Goal: Entertainment & Leisure: Consume media (video, audio)

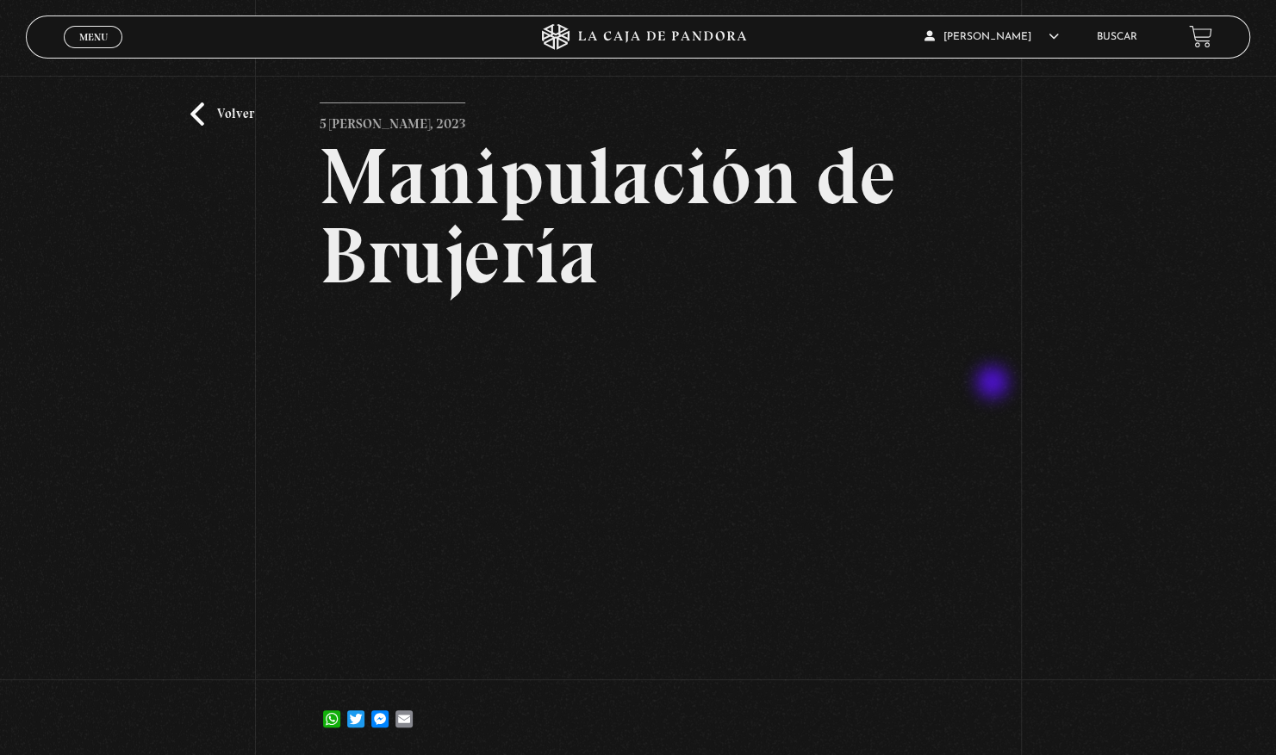
scroll to position [39, 0]
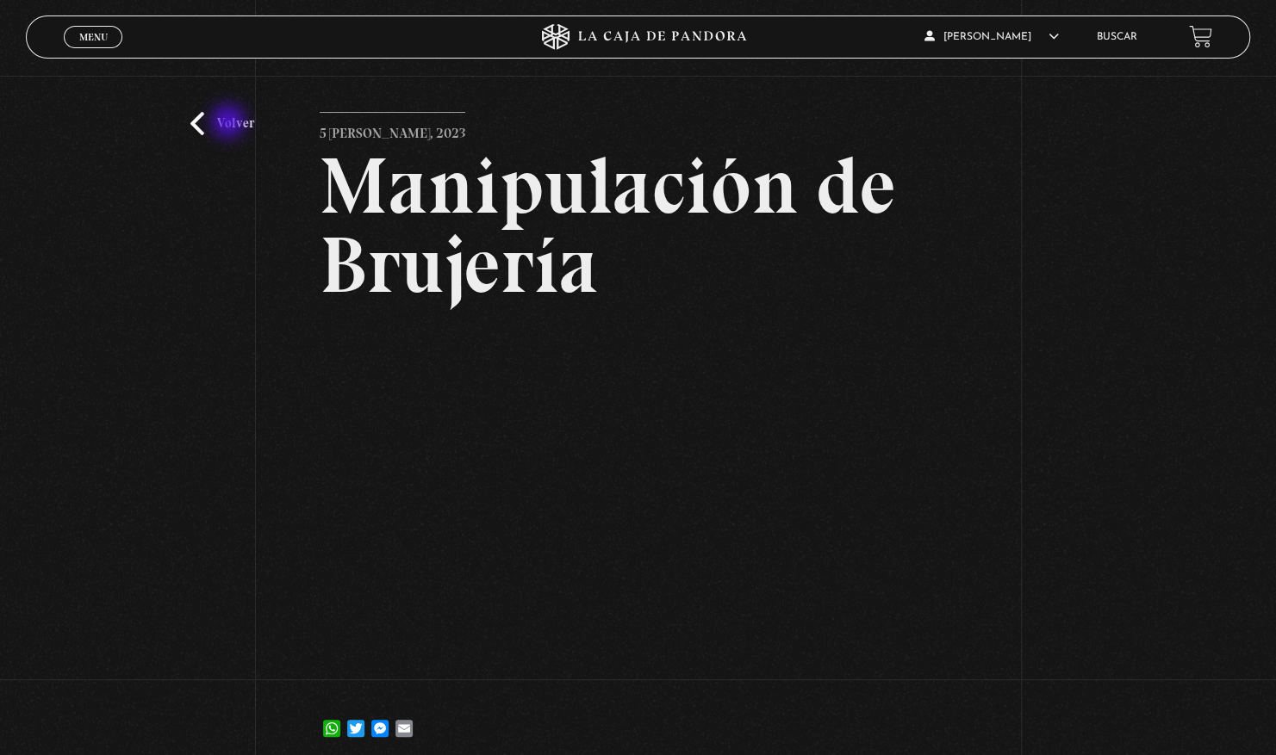
click at [230, 123] on link "Volver" at bounding box center [222, 123] width 64 height 23
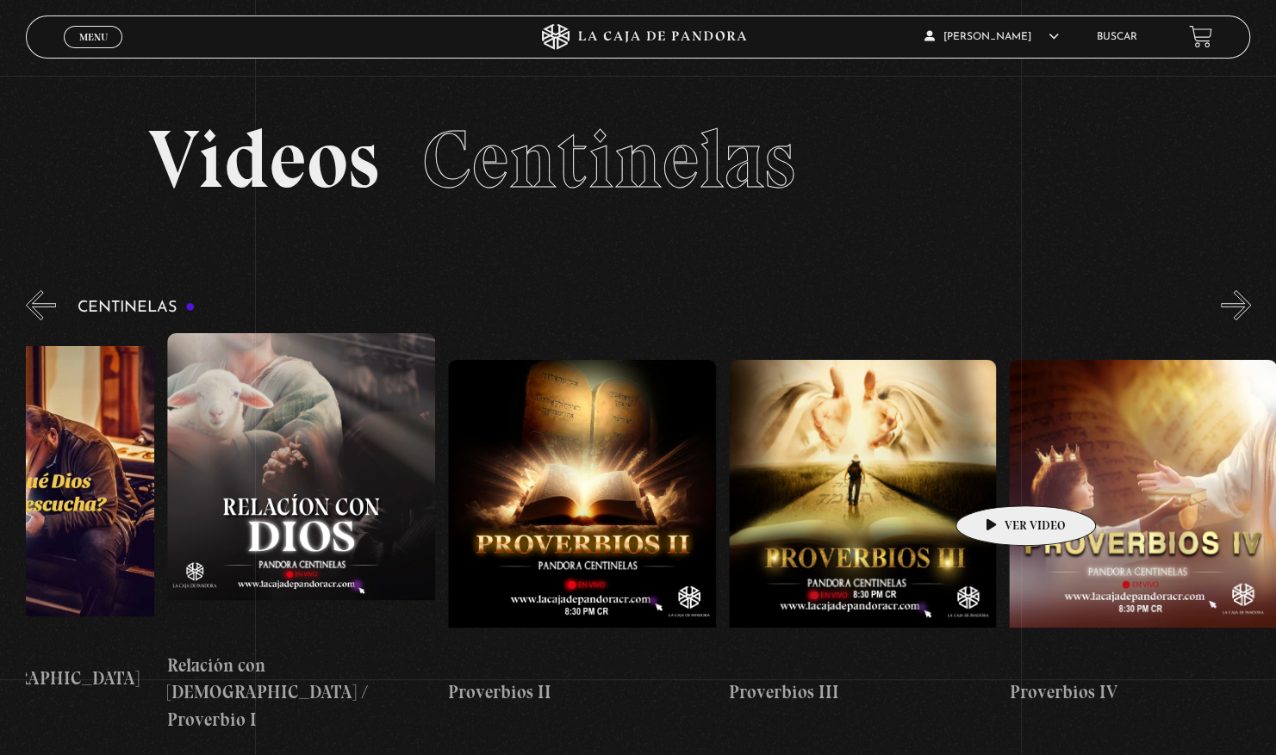
scroll to position [0, 801]
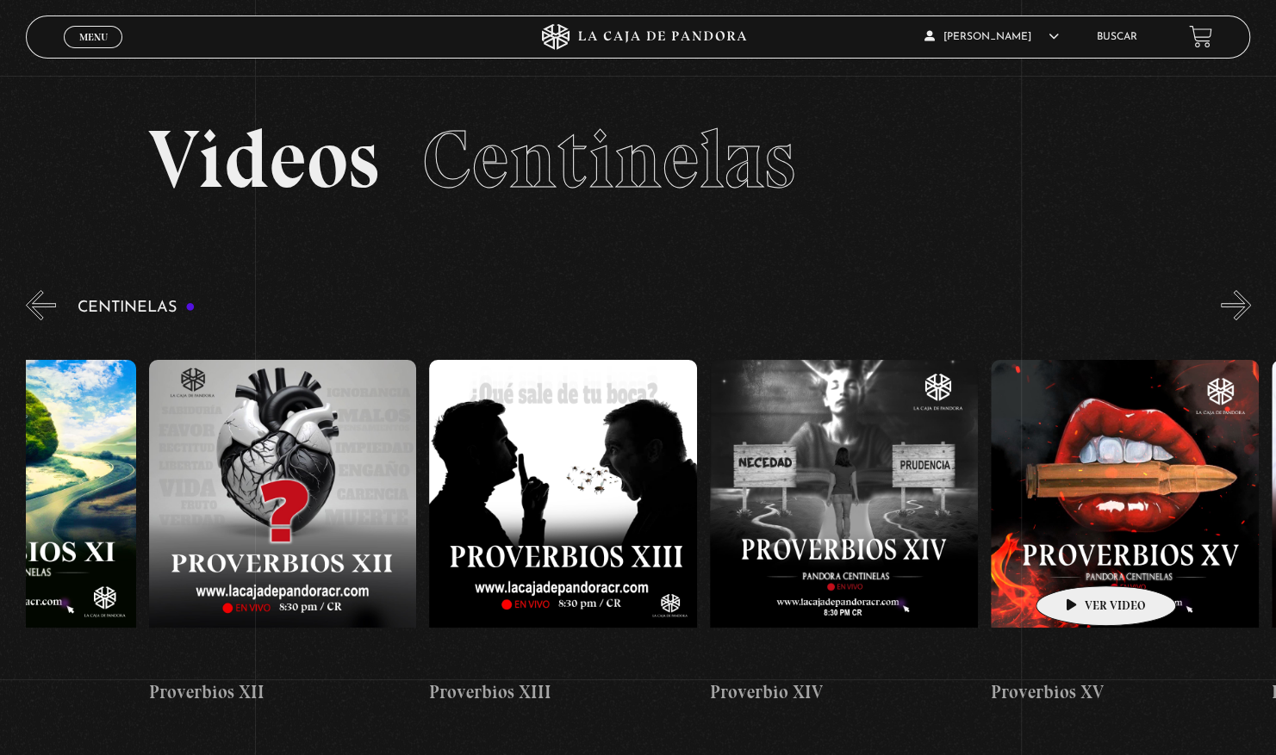
click at [1245, 310] on button "»" at bounding box center [1235, 305] width 30 height 30
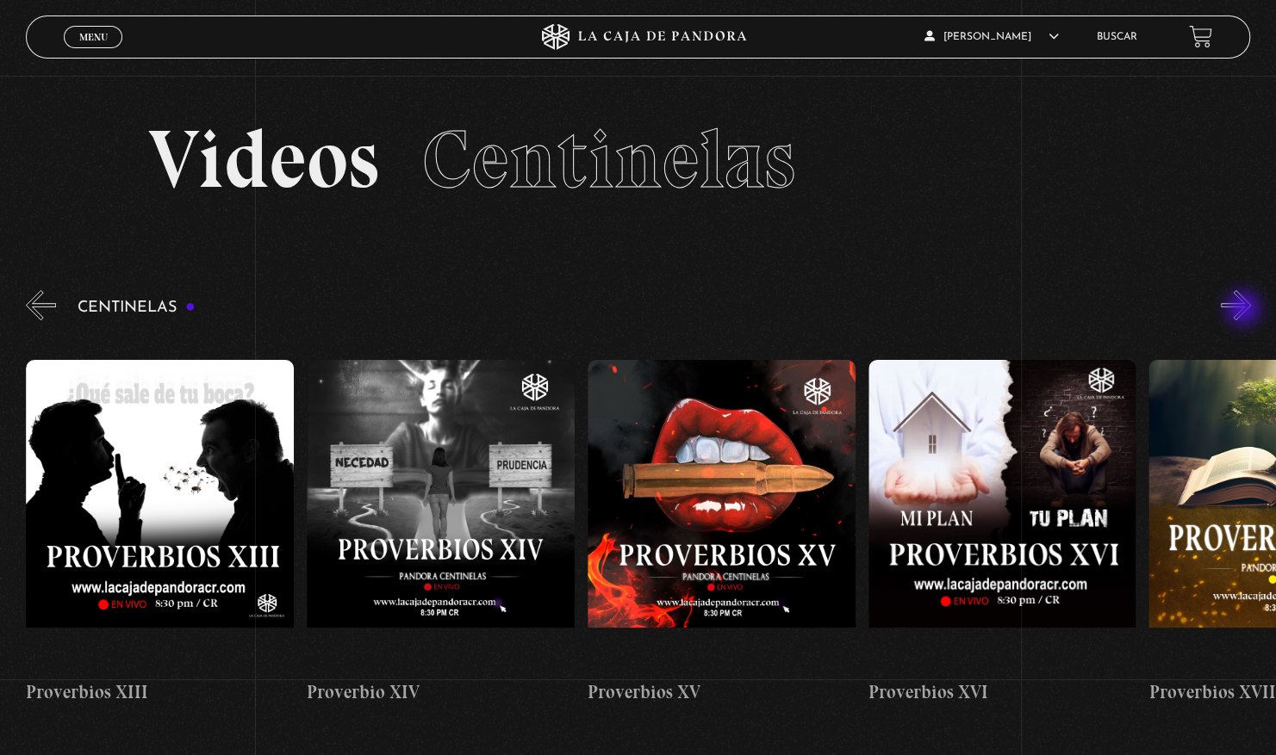
click at [1241, 303] on button "»" at bounding box center [1235, 305] width 30 height 30
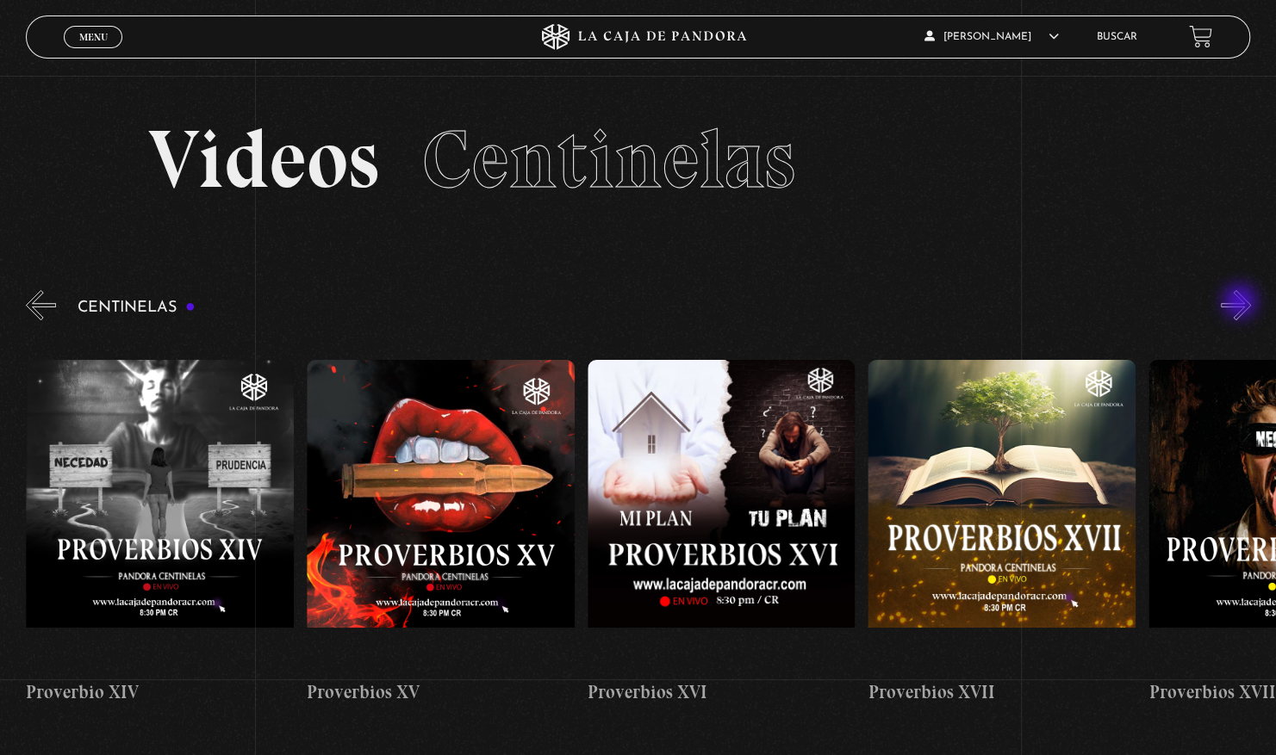
click at [1245, 309] on button "»" at bounding box center [1235, 305] width 30 height 30
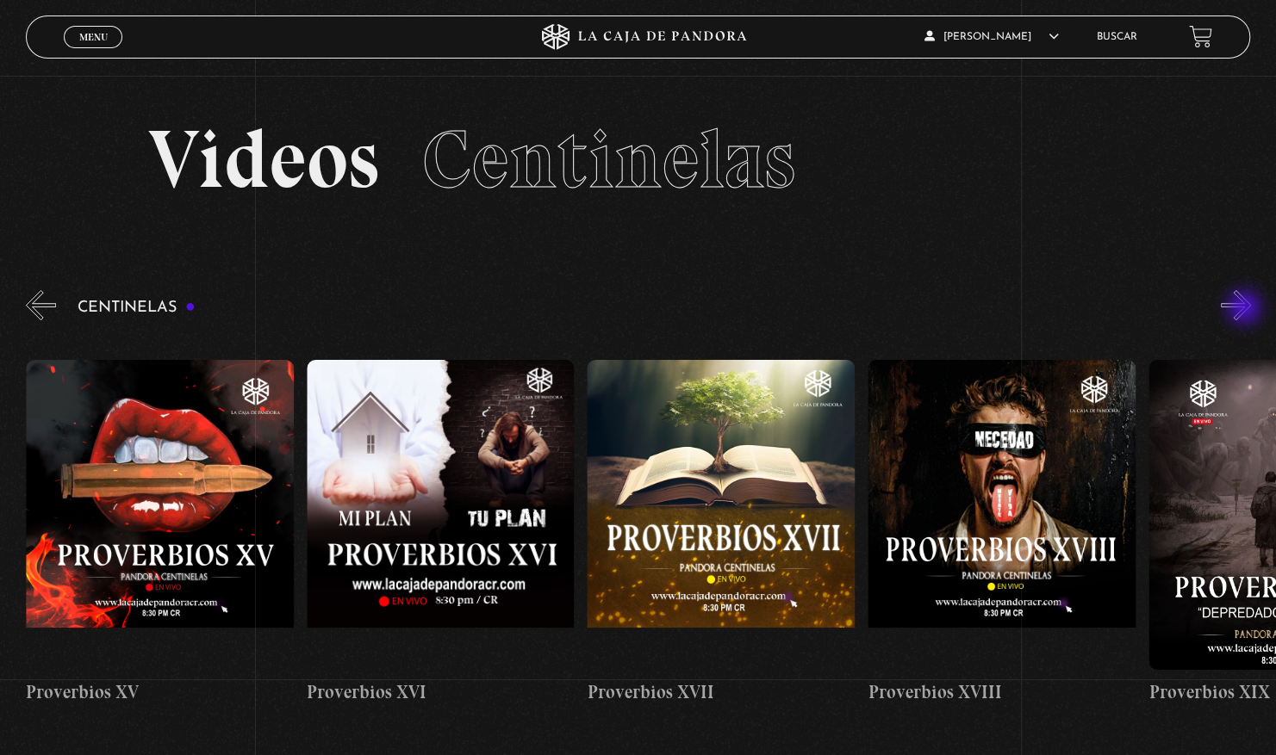
click at [1237, 309] on button "»" at bounding box center [1235, 305] width 30 height 30
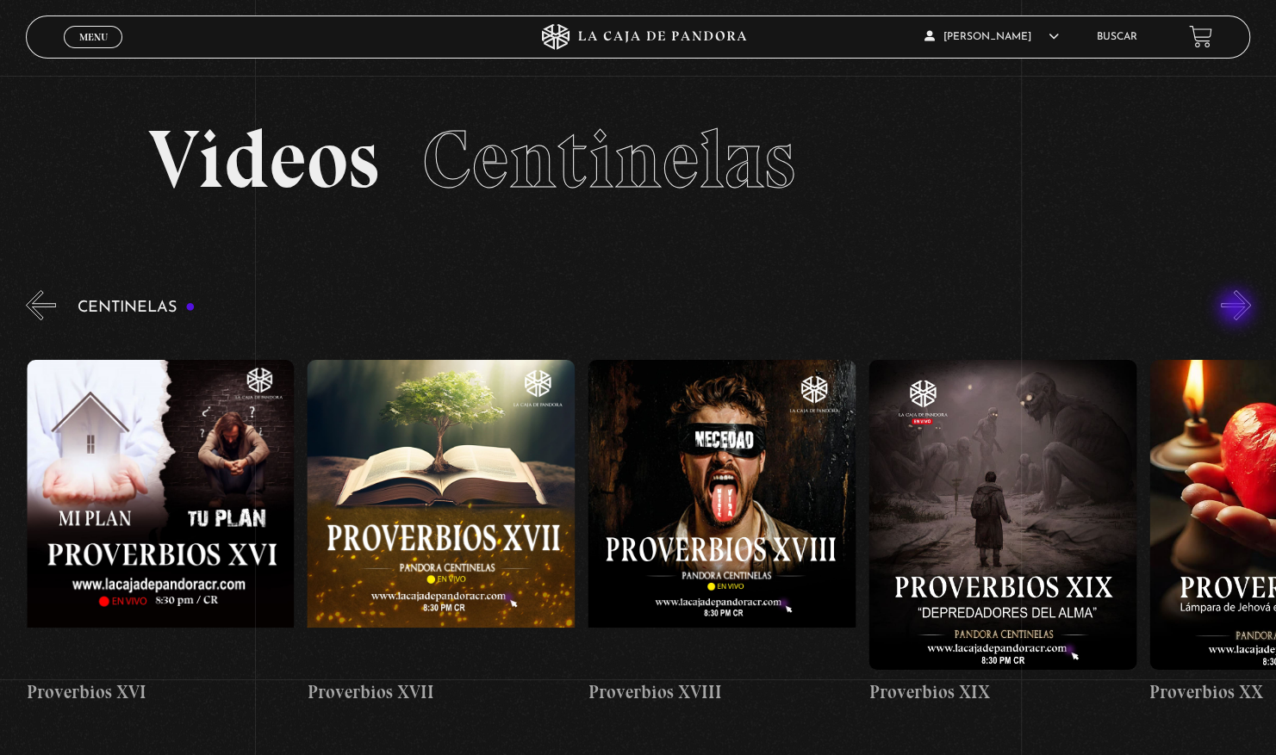
click at [1233, 315] on button "»" at bounding box center [1235, 305] width 30 height 30
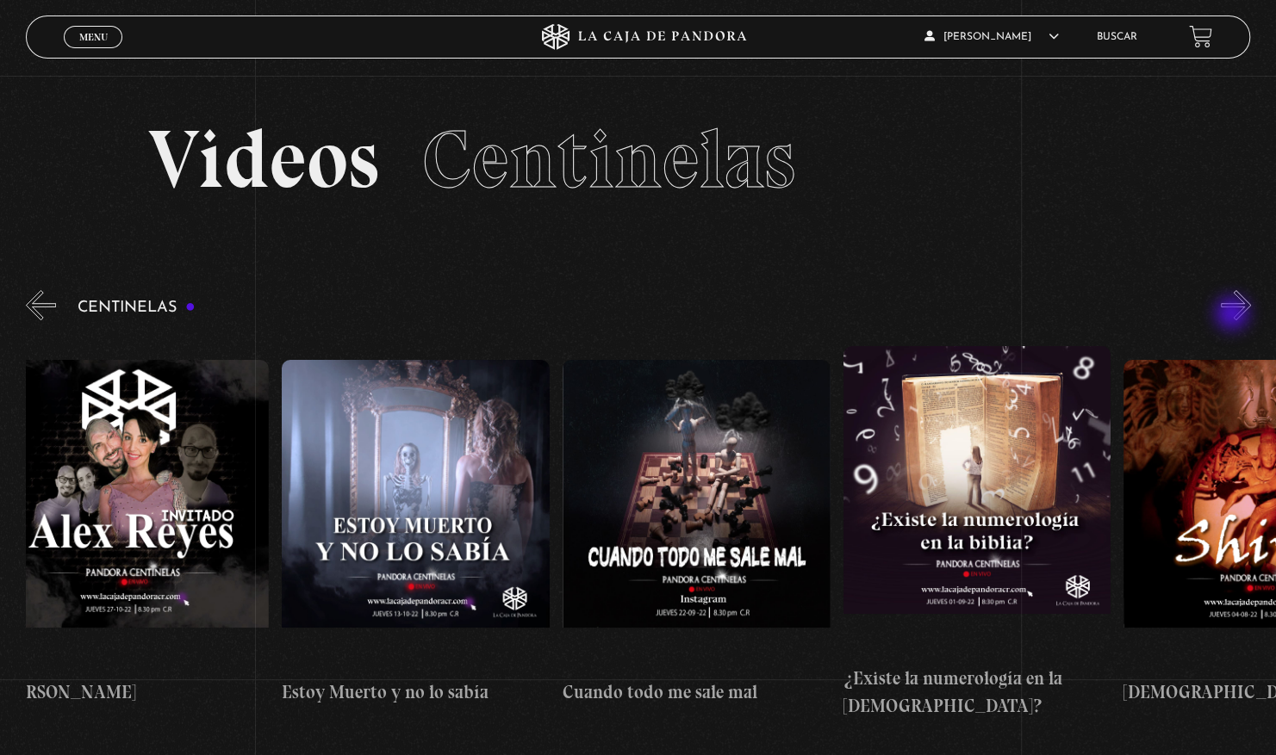
scroll to position [0, 14918]
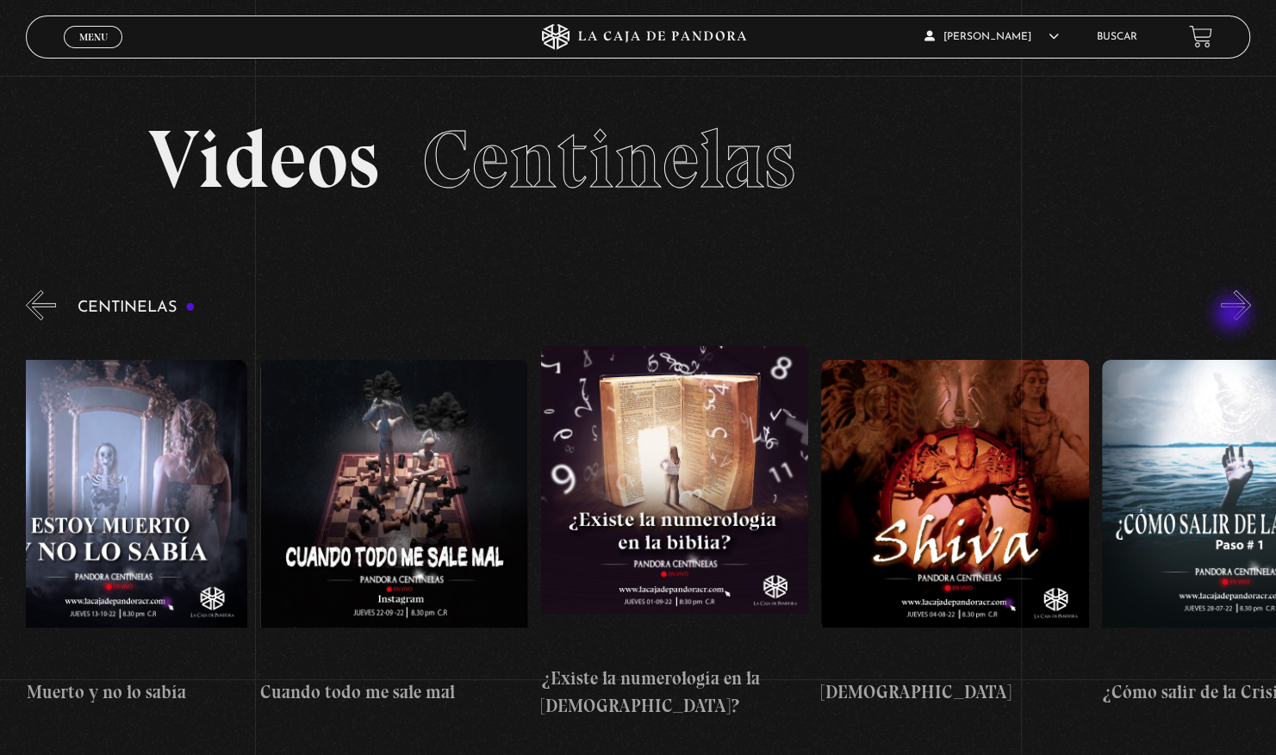
click at [636, 495] on figure at bounding box center [675, 501] width 268 height 310
